Goal: Browse casually: Explore the website without a specific task or goal

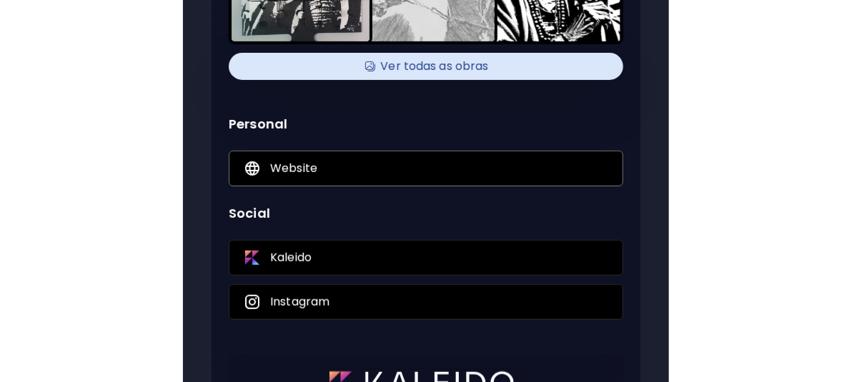
scroll to position [223, 0]
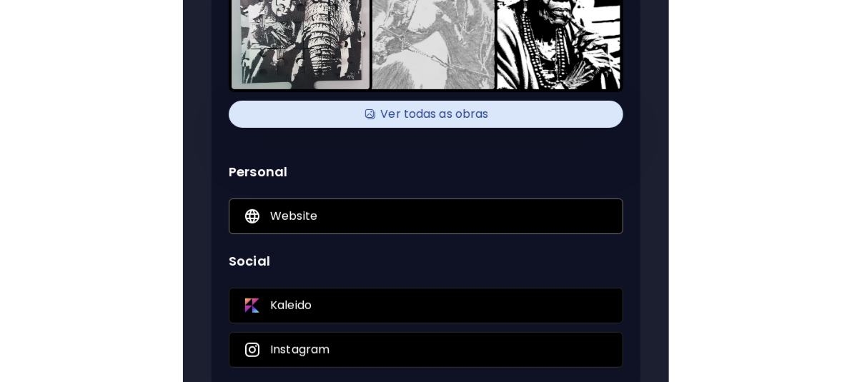
click at [303, 221] on p "Website" at bounding box center [293, 217] width 47 height 16
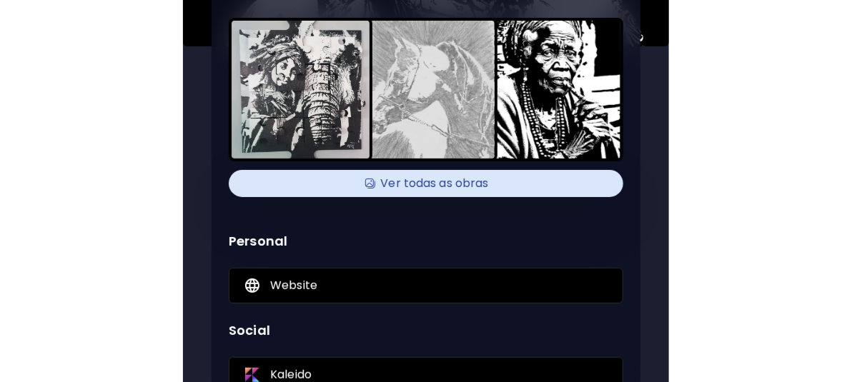
scroll to position [357, 0]
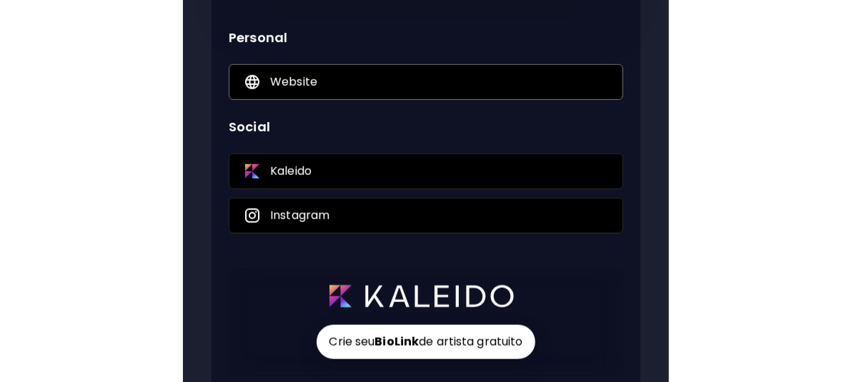
click at [329, 74] on div "Website" at bounding box center [426, 82] width 394 height 36
click at [332, 176] on div "Kaleido" at bounding box center [426, 172] width 394 height 36
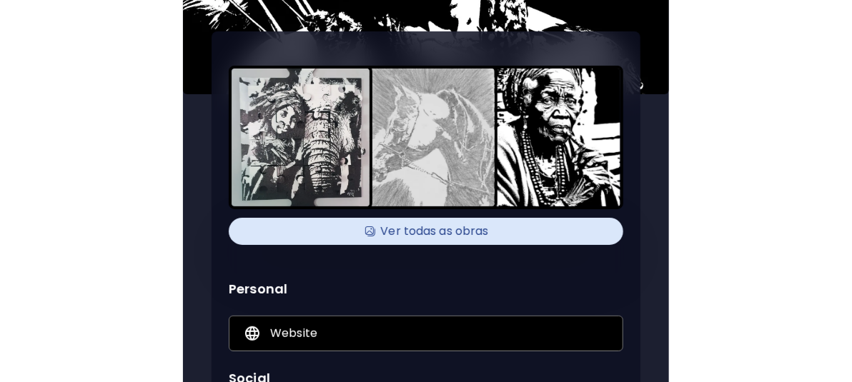
scroll to position [143, 0]
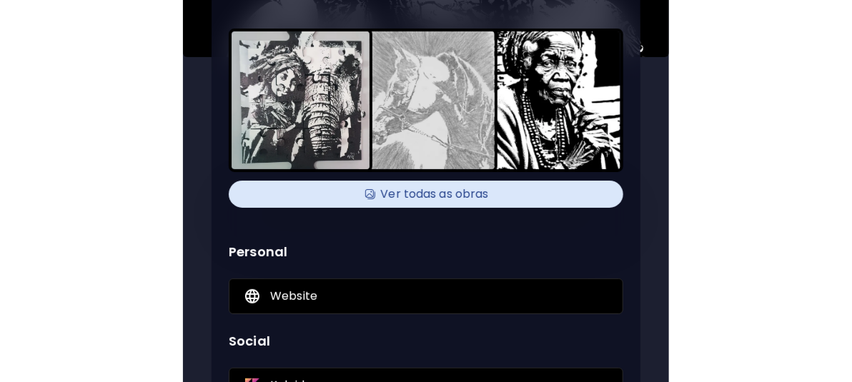
click at [412, 194] on h4 "Ver todas as obras" at bounding box center [425, 194] width 377 height 21
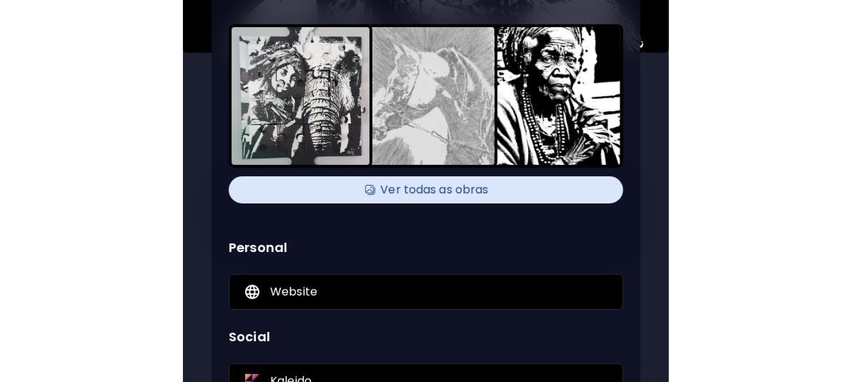
scroll to position [286, 0]
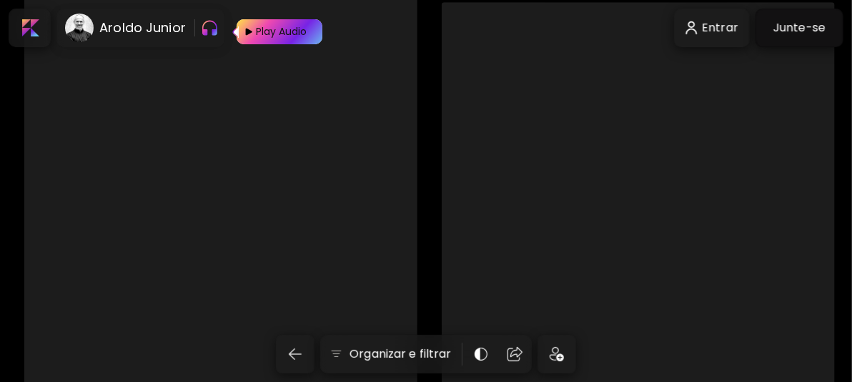
scroll to position [1572, 0]
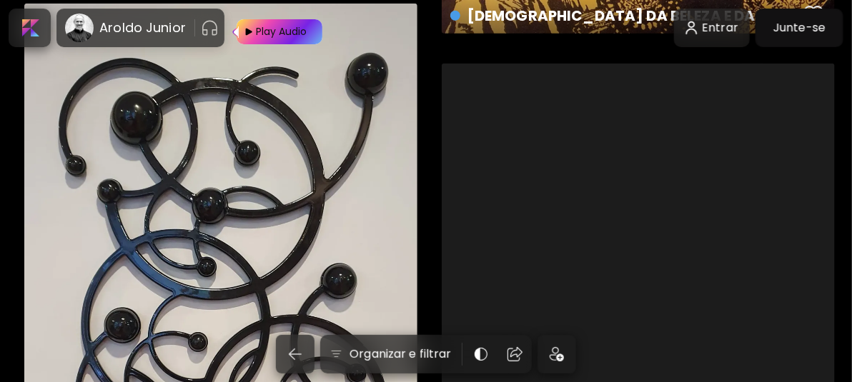
scroll to position [2644, 0]
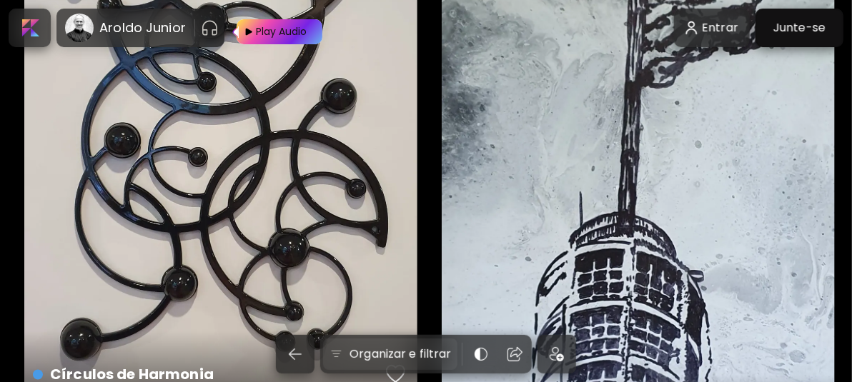
click at [344, 362] on img at bounding box center [336, 354] width 15 height 14
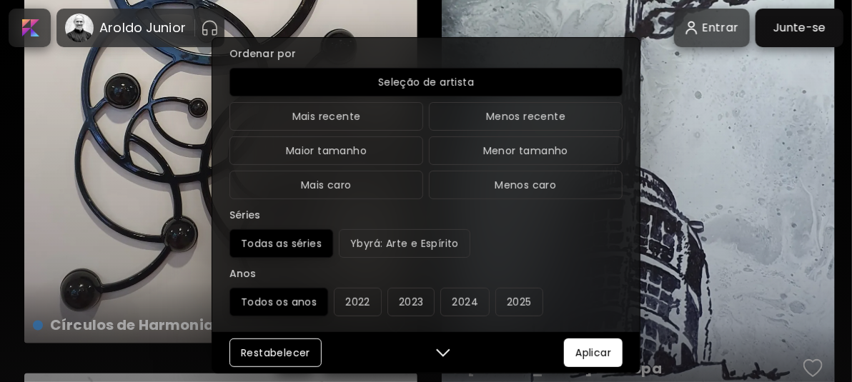
scroll to position [2715, 0]
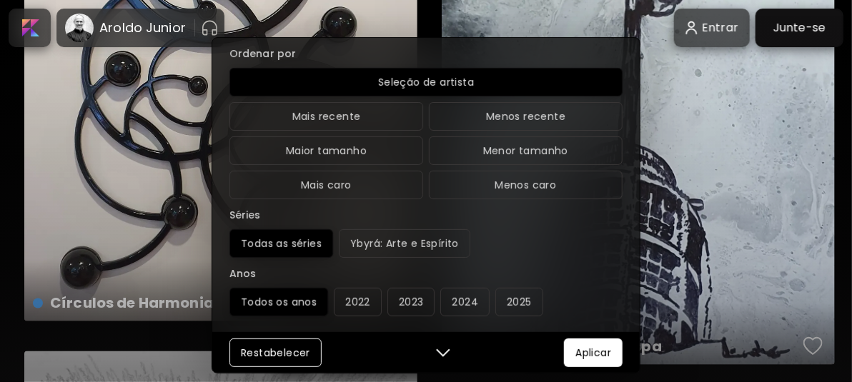
click at [689, 250] on div "Disponibilidade Todo Disponível Indisponível Colecionado Orientação Todo Quadra…" at bounding box center [426, 191] width 852 height 382
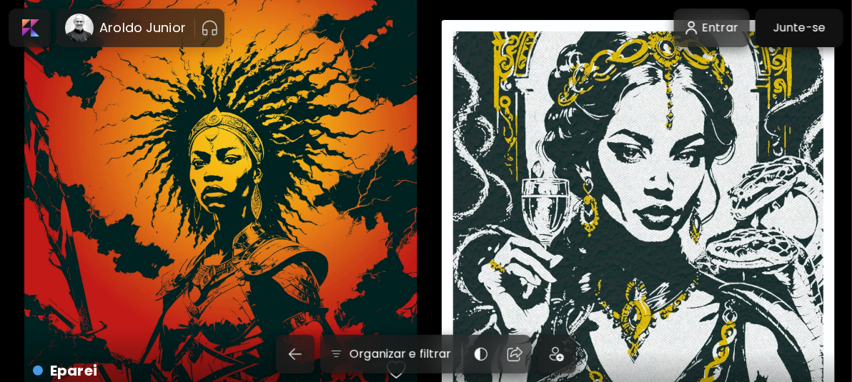
scroll to position [3921, 0]
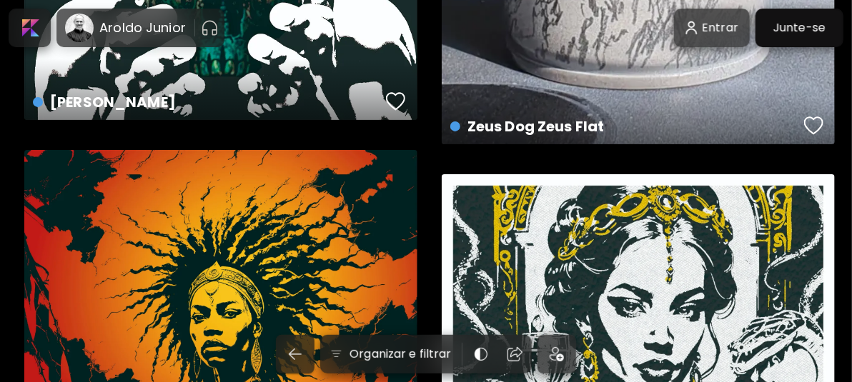
click at [297, 354] on img "button" at bounding box center [295, 354] width 17 height 17
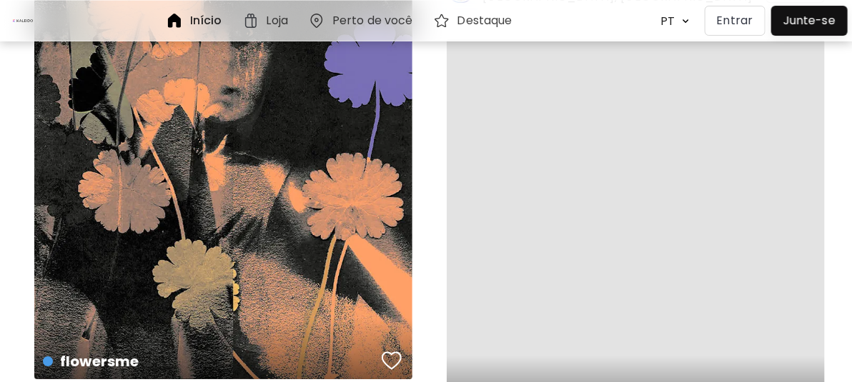
scroll to position [1643, 0]
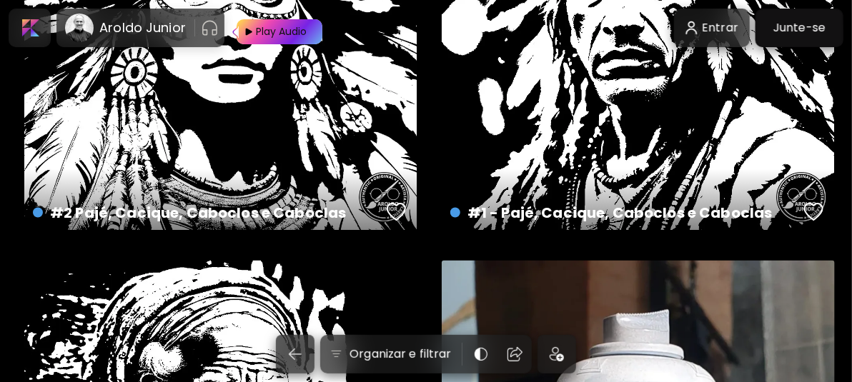
scroll to position [634, 0]
